Goal: Transaction & Acquisition: Subscribe to service/newsletter

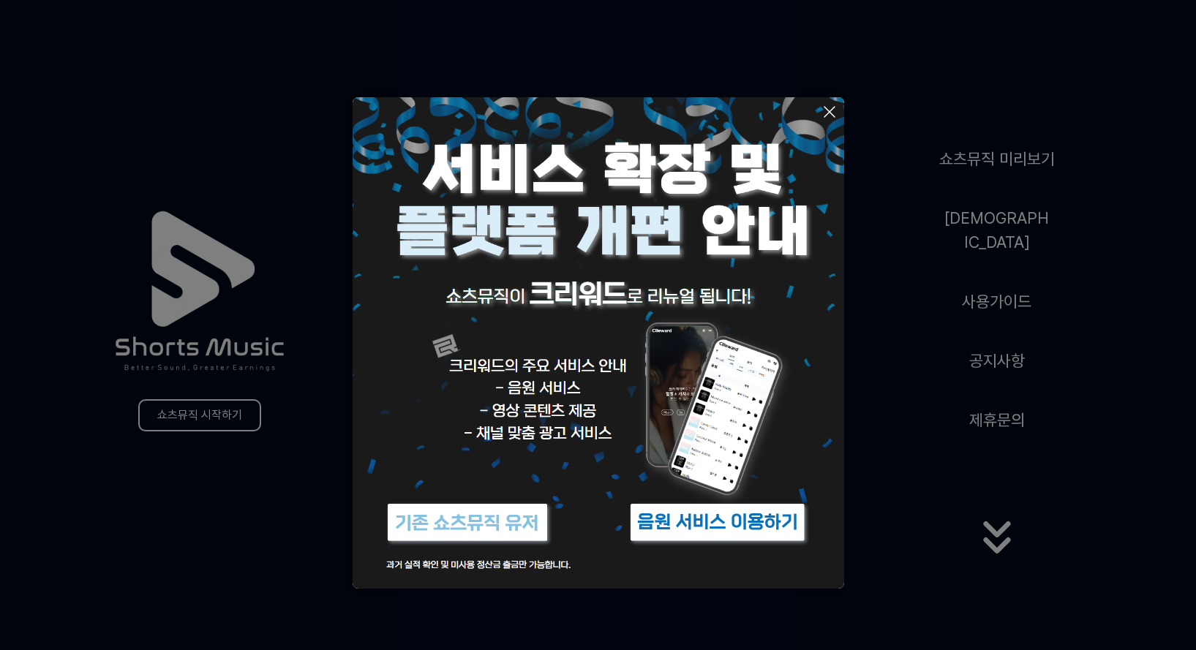
click at [828, 112] on icon at bounding box center [830, 112] width 18 height 18
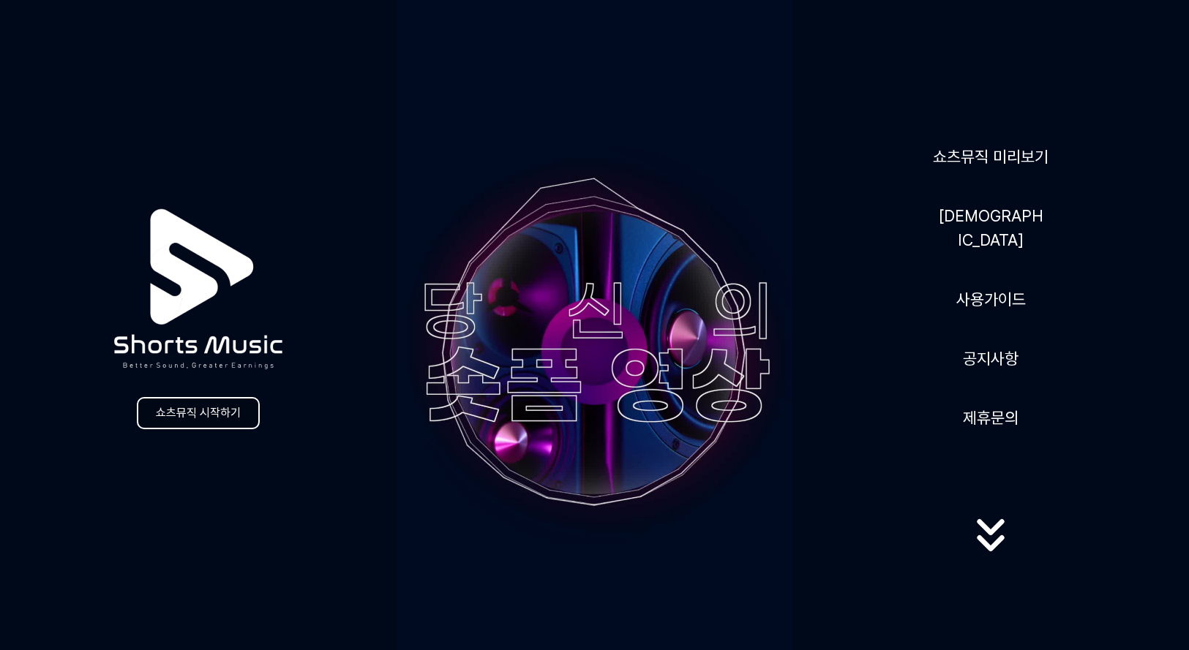
click at [203, 411] on link "쇼츠뮤직 시작하기" at bounding box center [198, 413] width 123 height 32
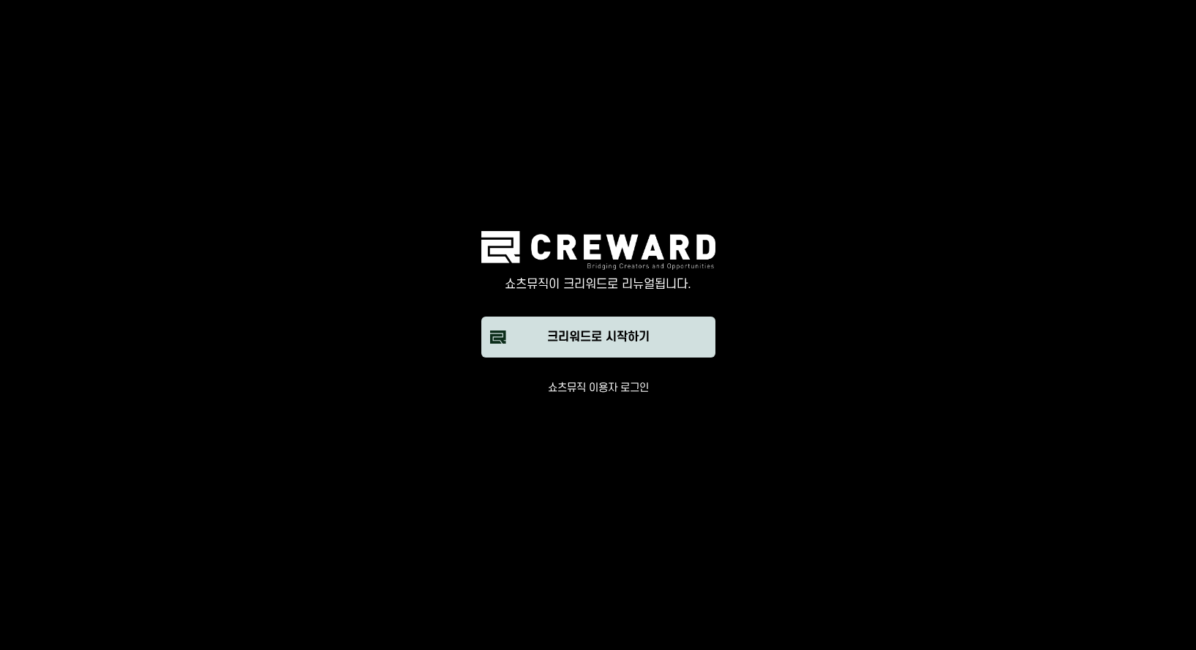
click at [601, 342] on div "크리워드로 시작하기" at bounding box center [598, 337] width 102 height 18
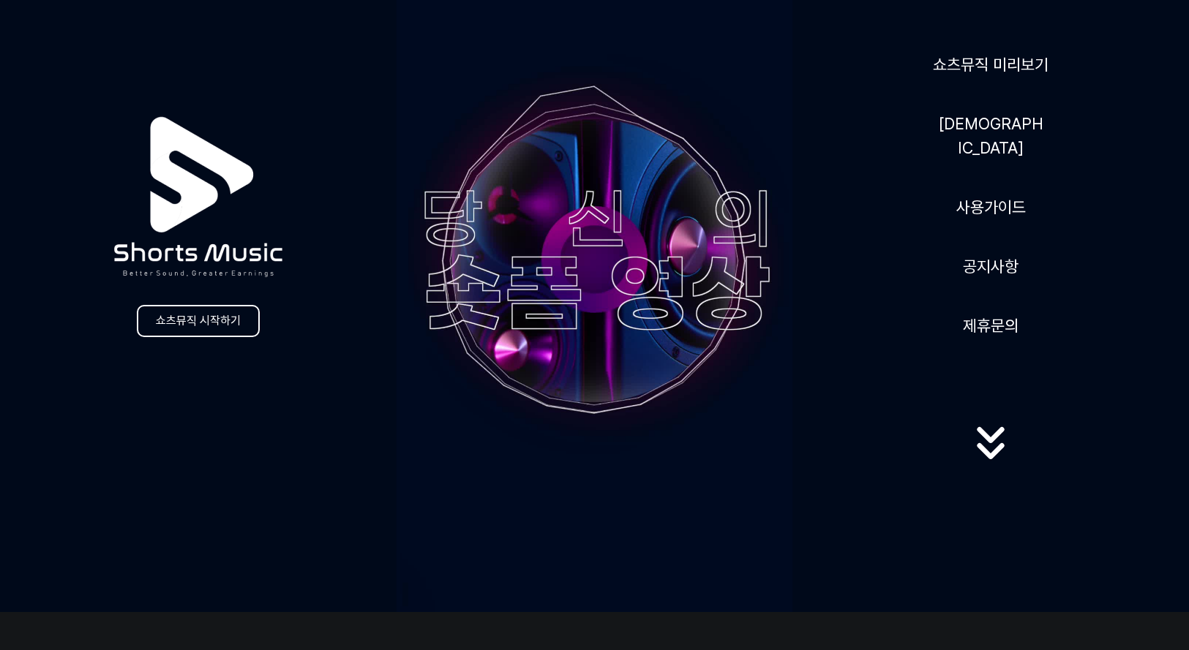
scroll to position [143, 0]
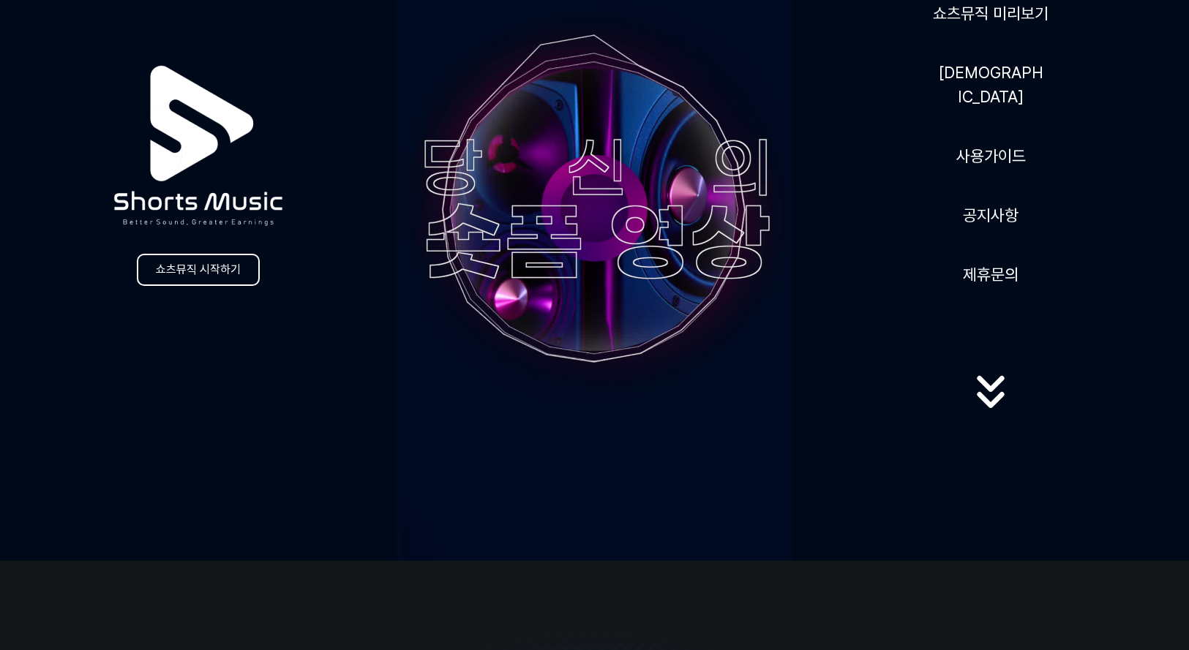
click at [988, 376] on icon at bounding box center [991, 393] width 94 height 59
click at [987, 391] on icon at bounding box center [991, 392] width 94 height 59
click at [191, 271] on link "쇼츠뮤직 시작하기" at bounding box center [198, 270] width 123 height 32
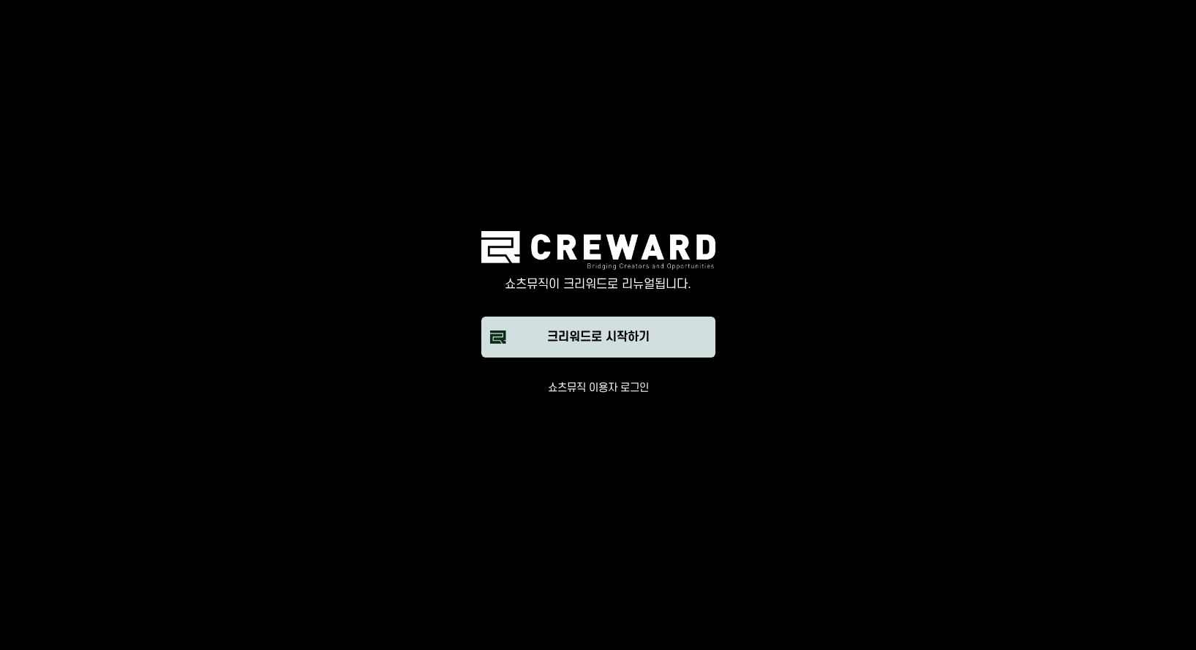
click at [580, 347] on button "크리워드로 시작하기" at bounding box center [598, 337] width 234 height 41
